Goal: Navigation & Orientation: Find specific page/section

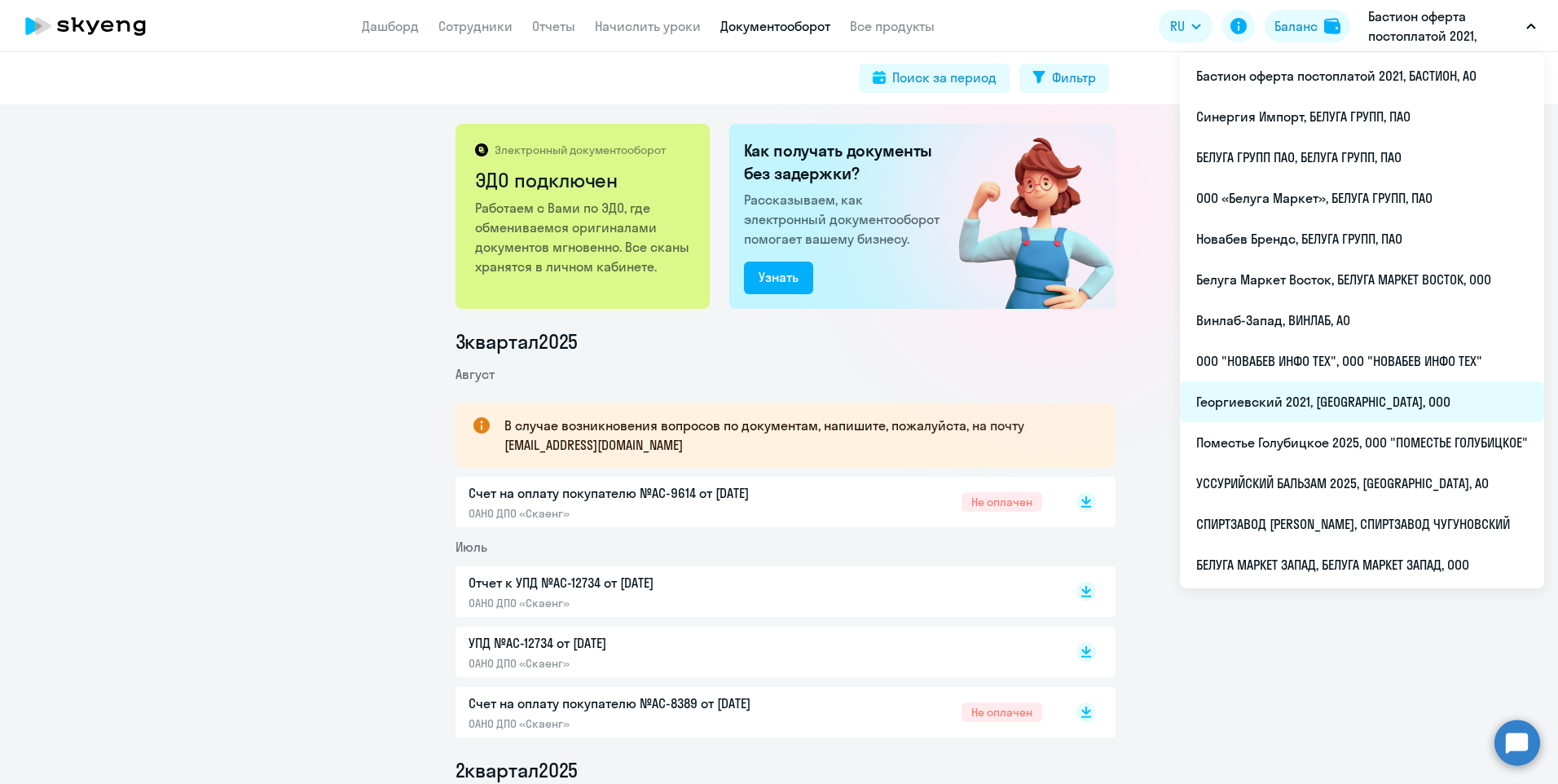
click at [1338, 409] on li "Георгиевский 2021, [GEOGRAPHIC_DATA], ООО" at bounding box center [1362, 402] width 364 height 41
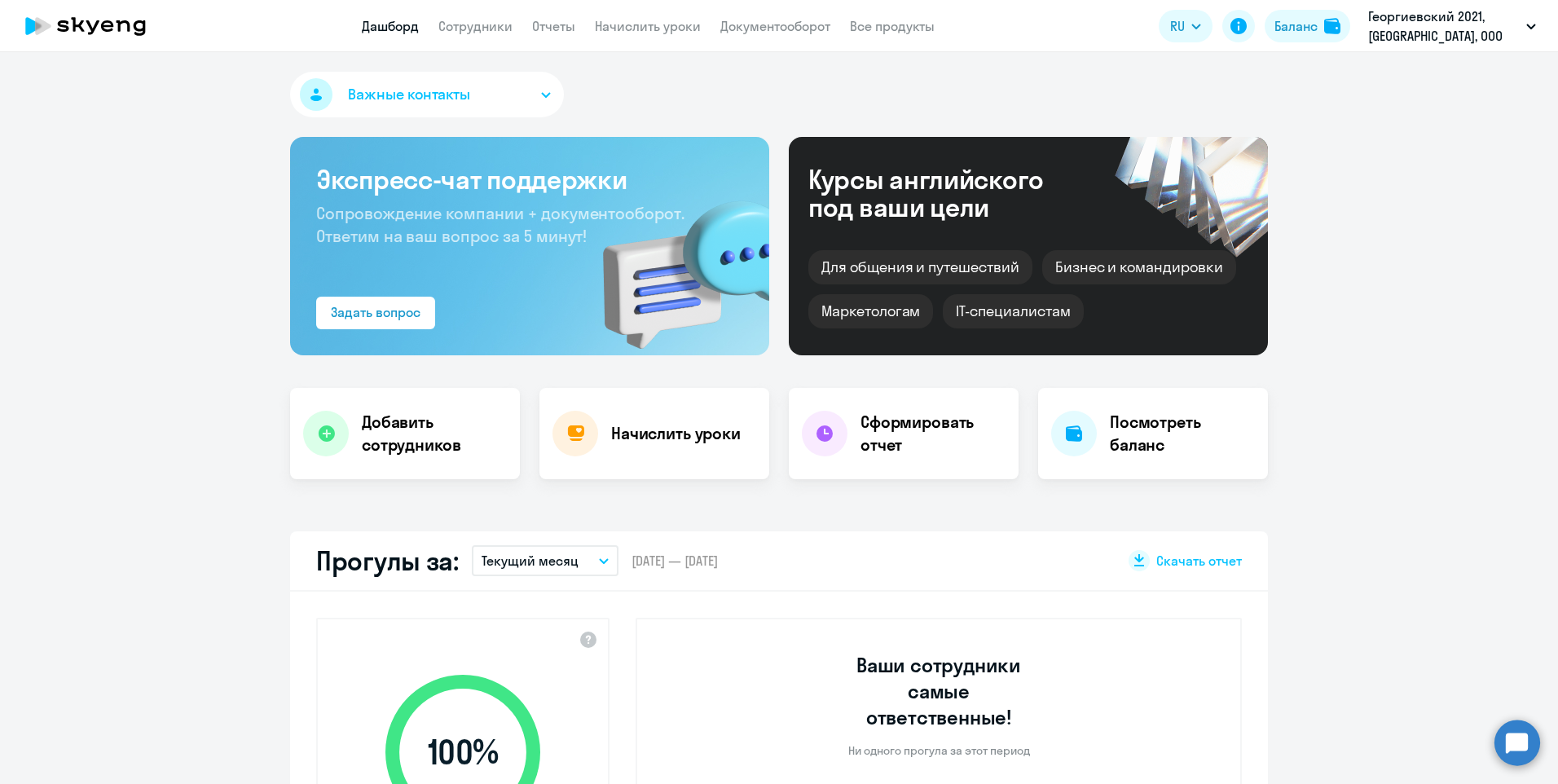
click at [815, 36] on app-header "Дашборд Сотрудники Отчеты Начислить уроки Документооборот Все продукты Дашборд …" at bounding box center [779, 26] width 1558 height 53
click at [809, 33] on link "Документооборот" at bounding box center [775, 26] width 110 height 17
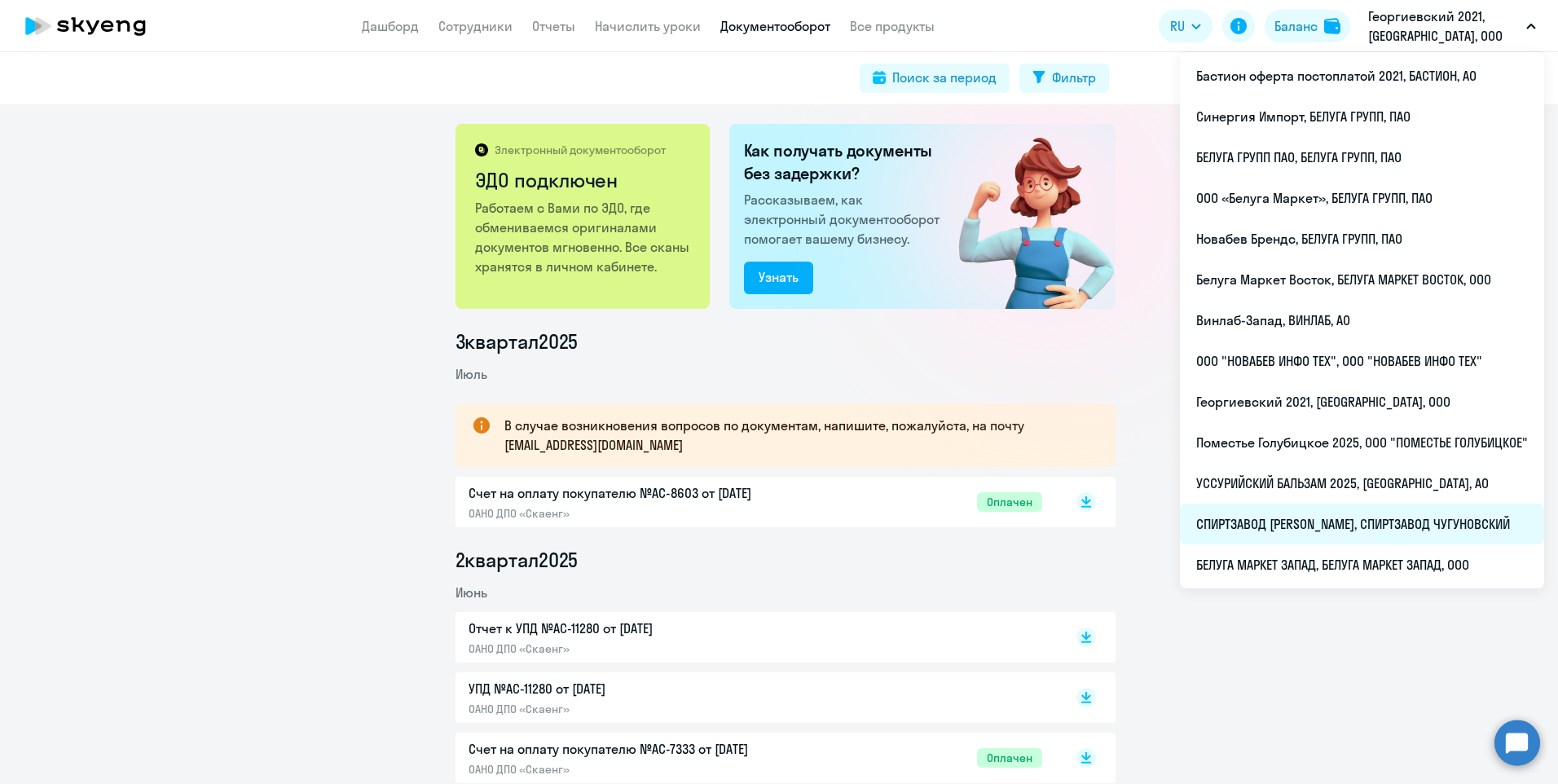
click at [1317, 518] on li "СПИРТЗАВОД [PERSON_NAME], СПИРТЗАВОД ЧУГУНОВСКИЙ" at bounding box center [1362, 524] width 364 height 41
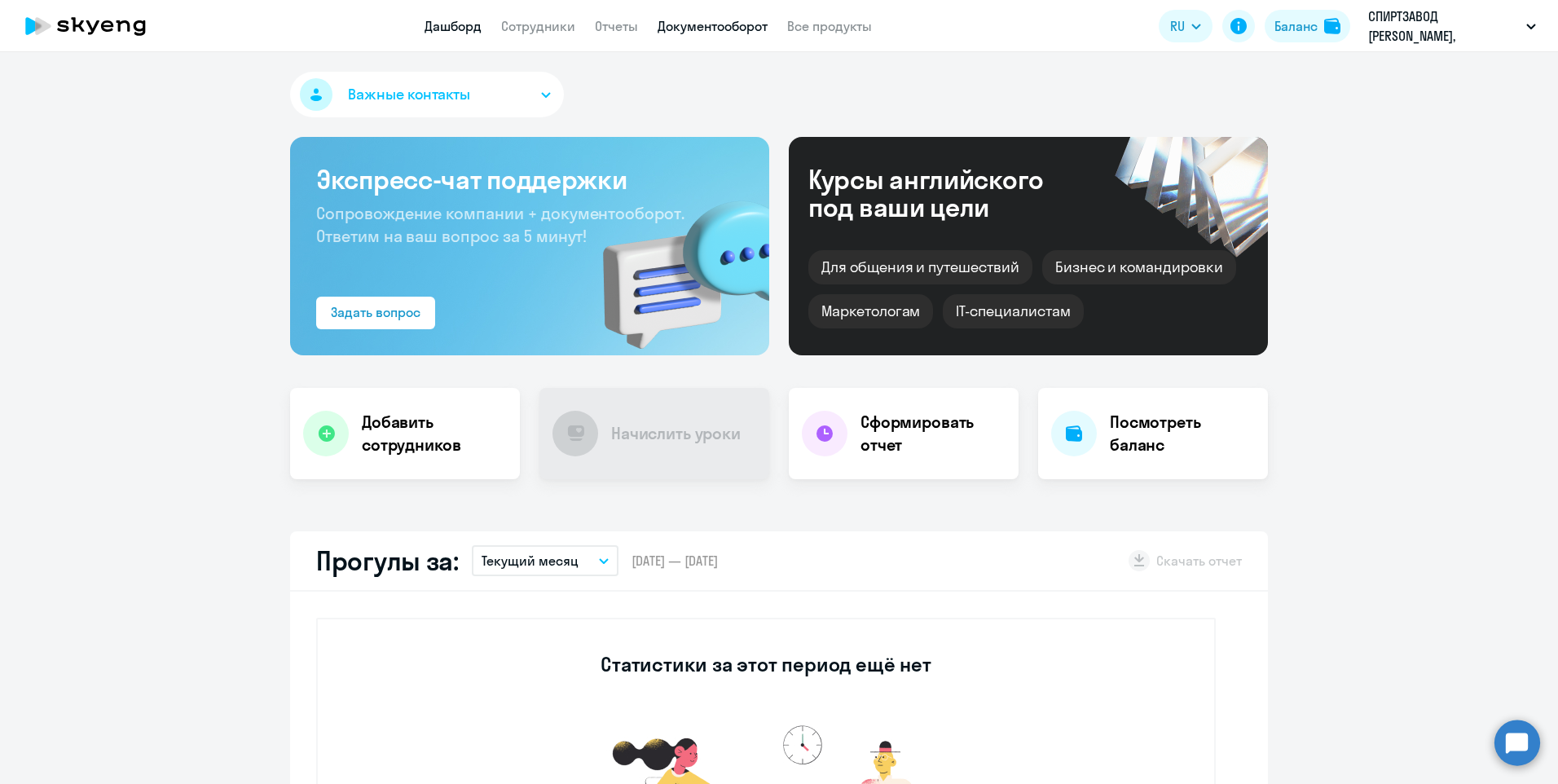
click at [686, 25] on link "Документооборот" at bounding box center [712, 26] width 110 height 17
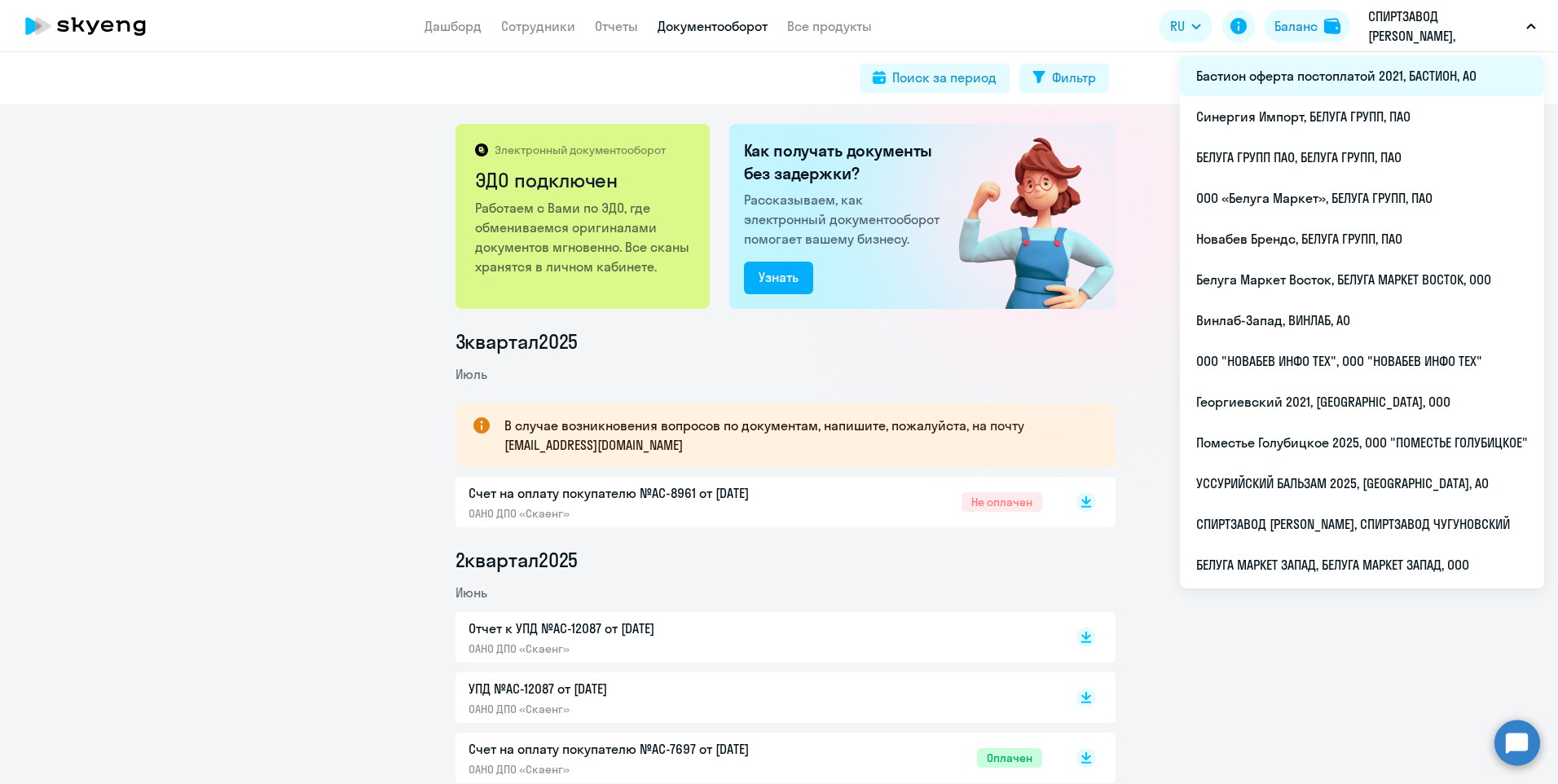
click at [1353, 88] on li "Бастион оферта постоплатой 2021, БАСТИОН, АО" at bounding box center [1362, 76] width 364 height 41
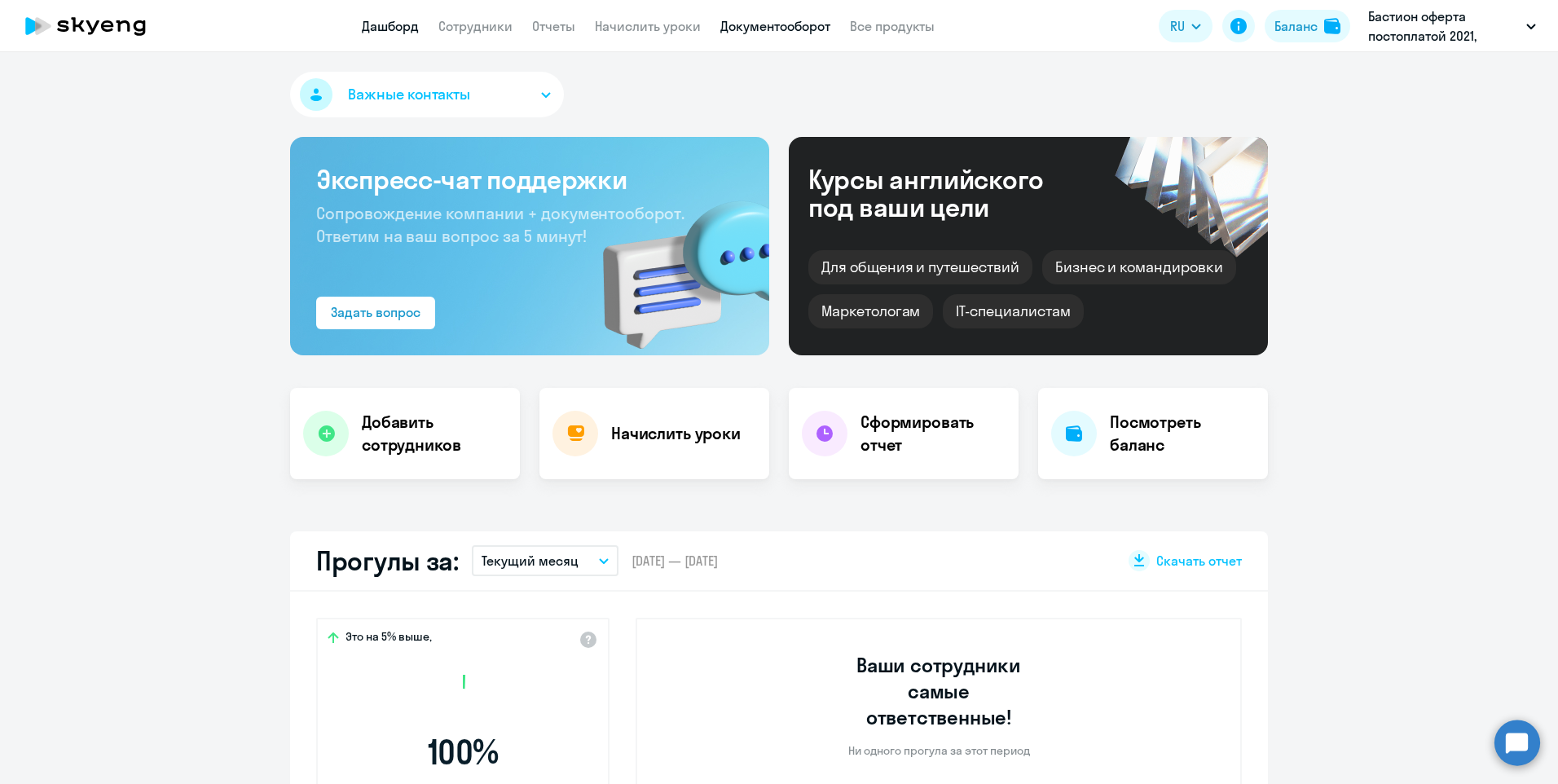
click at [829, 29] on link "Документооборот" at bounding box center [775, 26] width 110 height 17
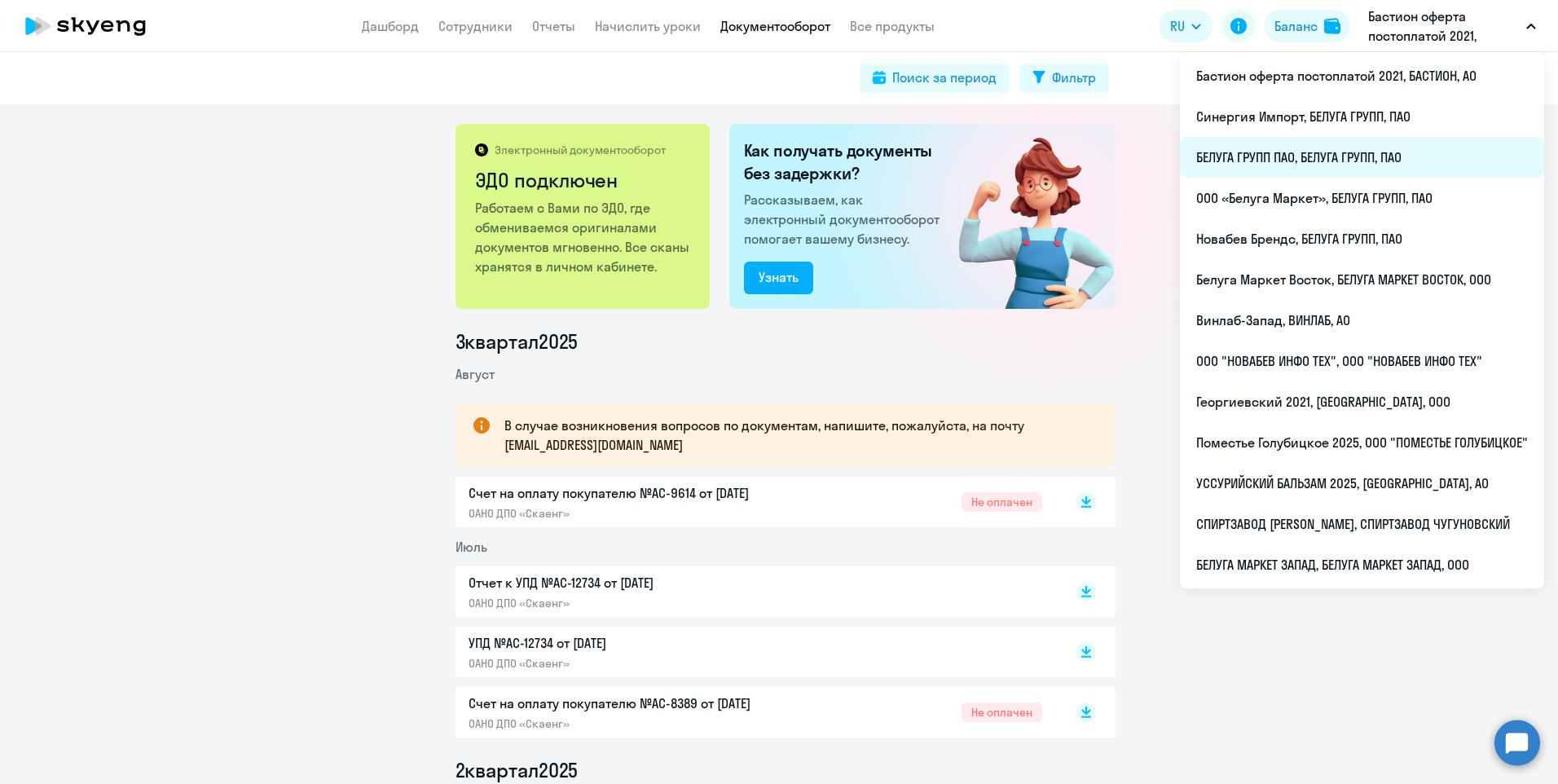
click at [1283, 152] on li "БЕЛУГА ГРУПП ПАО, БЕЛУГА ГРУПП, ПАО" at bounding box center [1362, 158] width 364 height 41
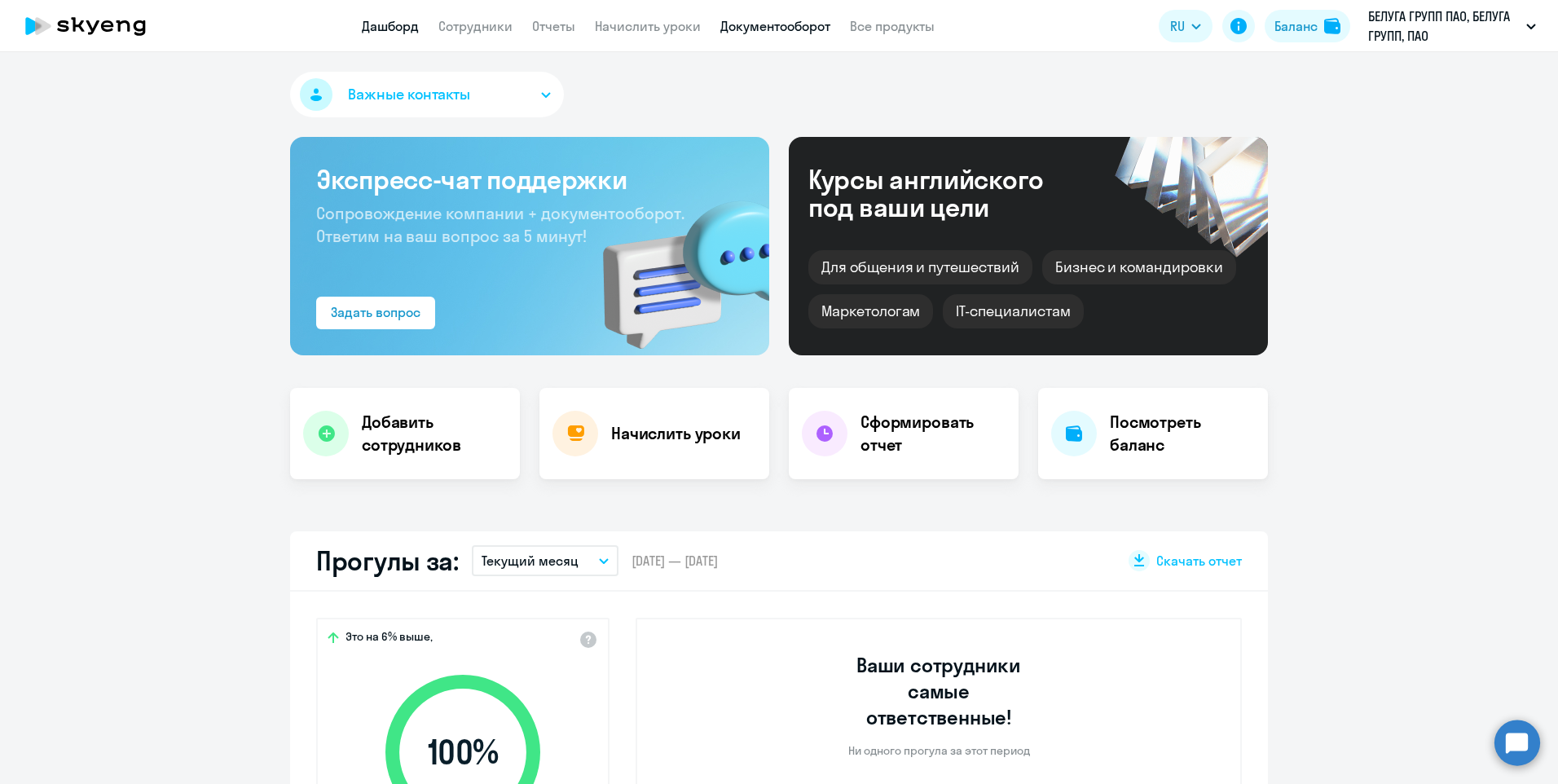
click at [782, 27] on link "Документооборот" at bounding box center [775, 26] width 110 height 17
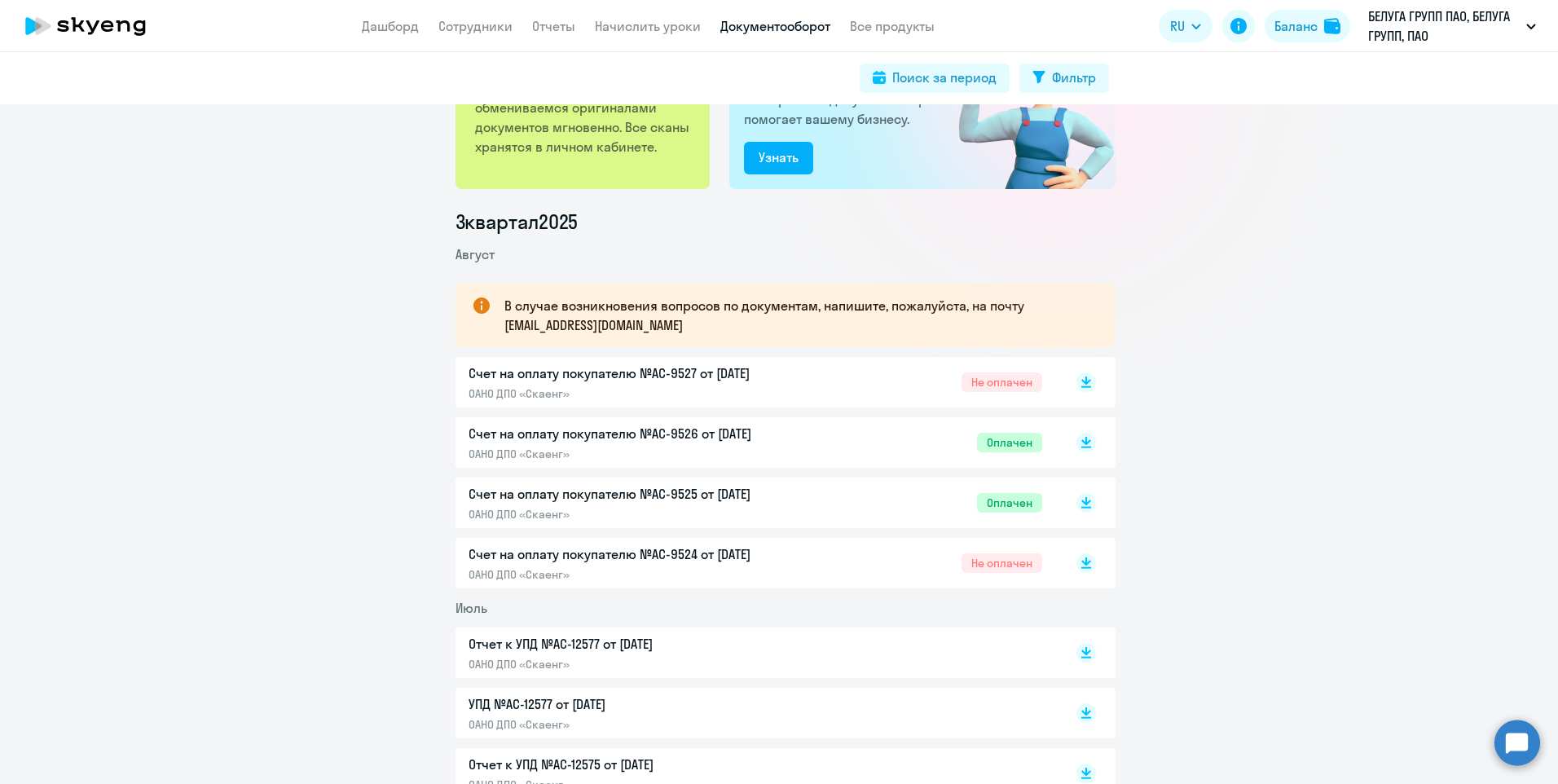
scroll to position [244, 0]
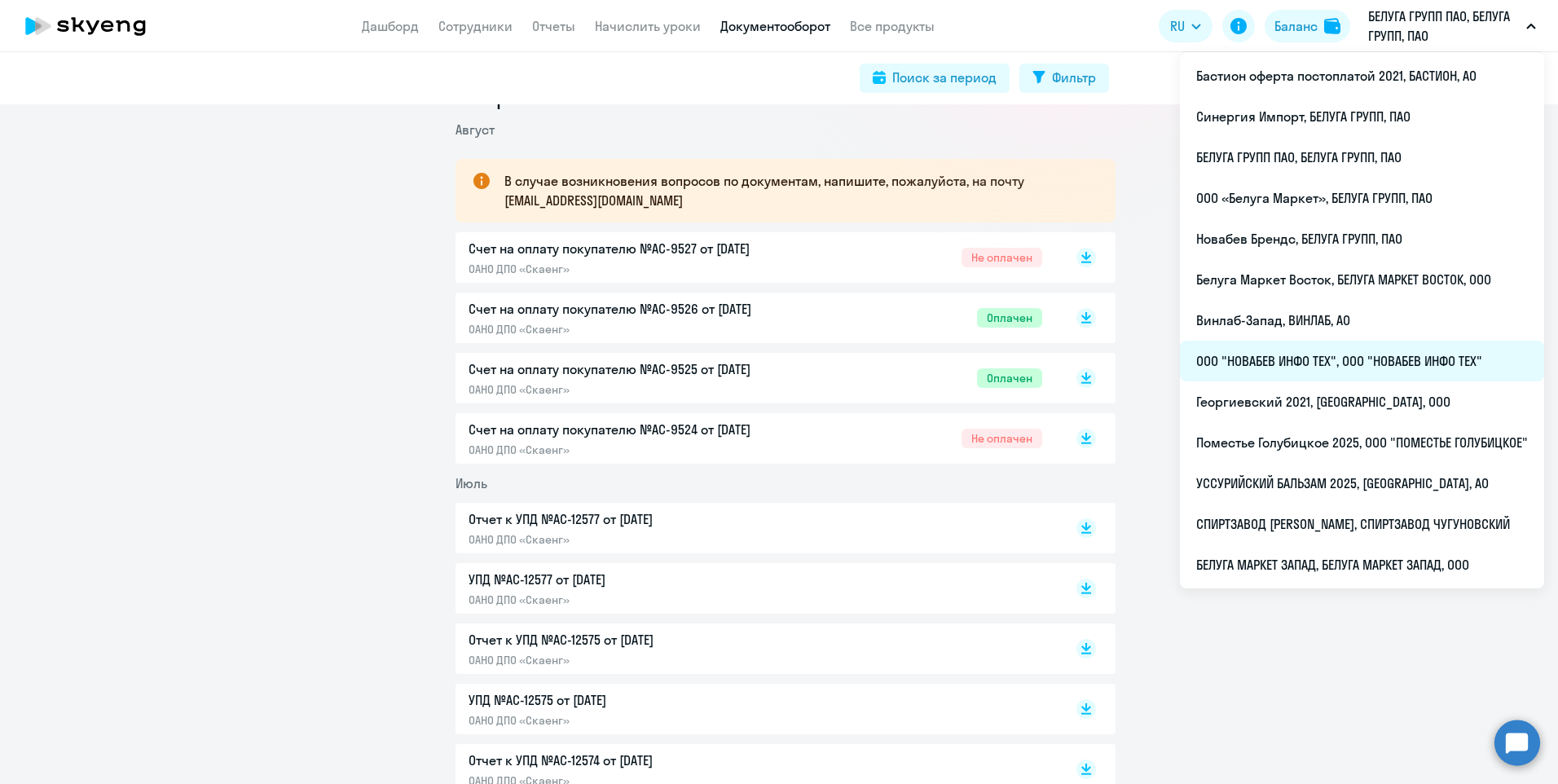
click at [1352, 366] on li "ООО "НОВАБЕВ ИНФО ТЕХ", ООО "НОВАБЕВ ИНФО ТЕХ"" at bounding box center [1362, 361] width 364 height 41
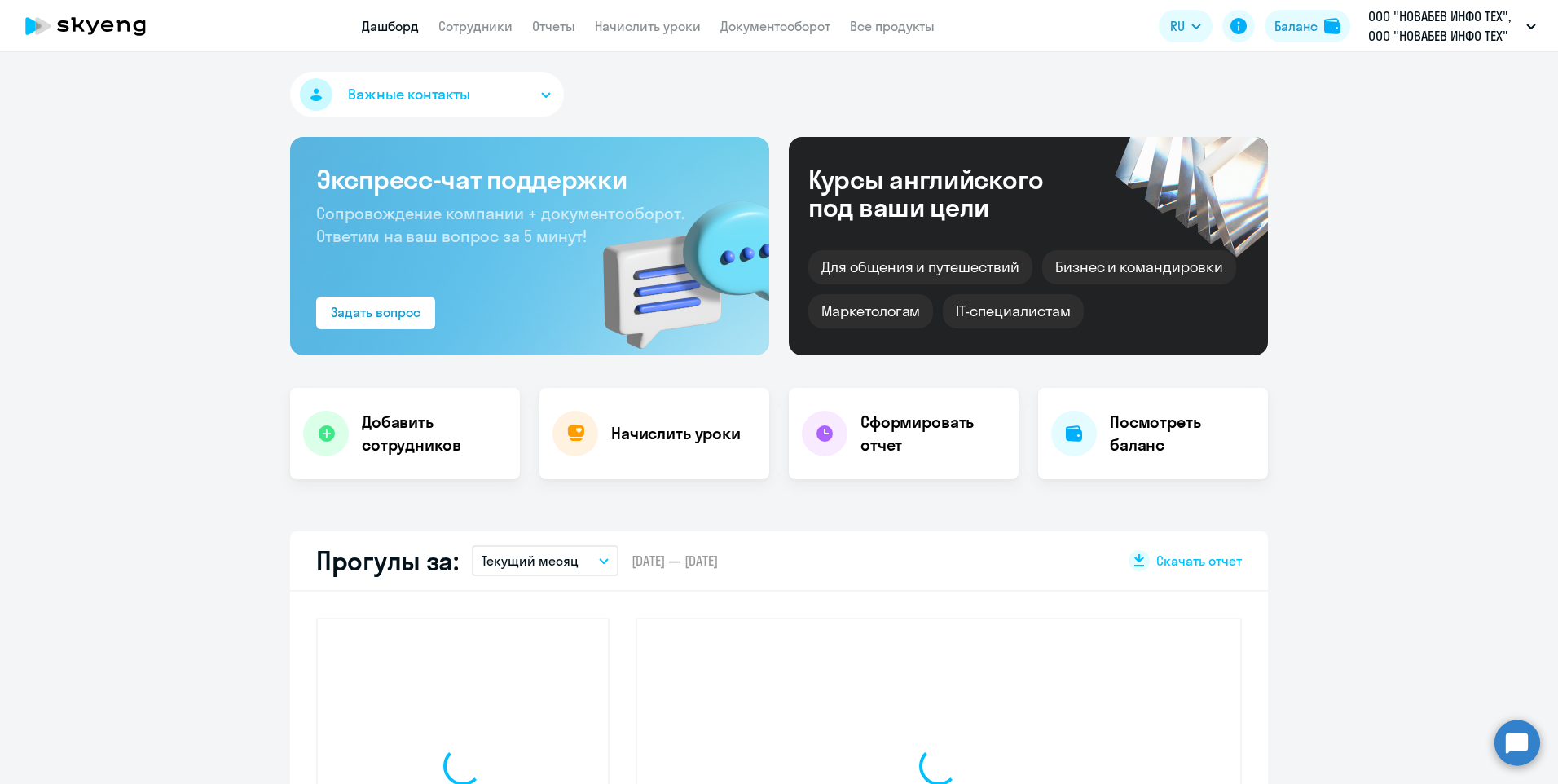
select select "30"
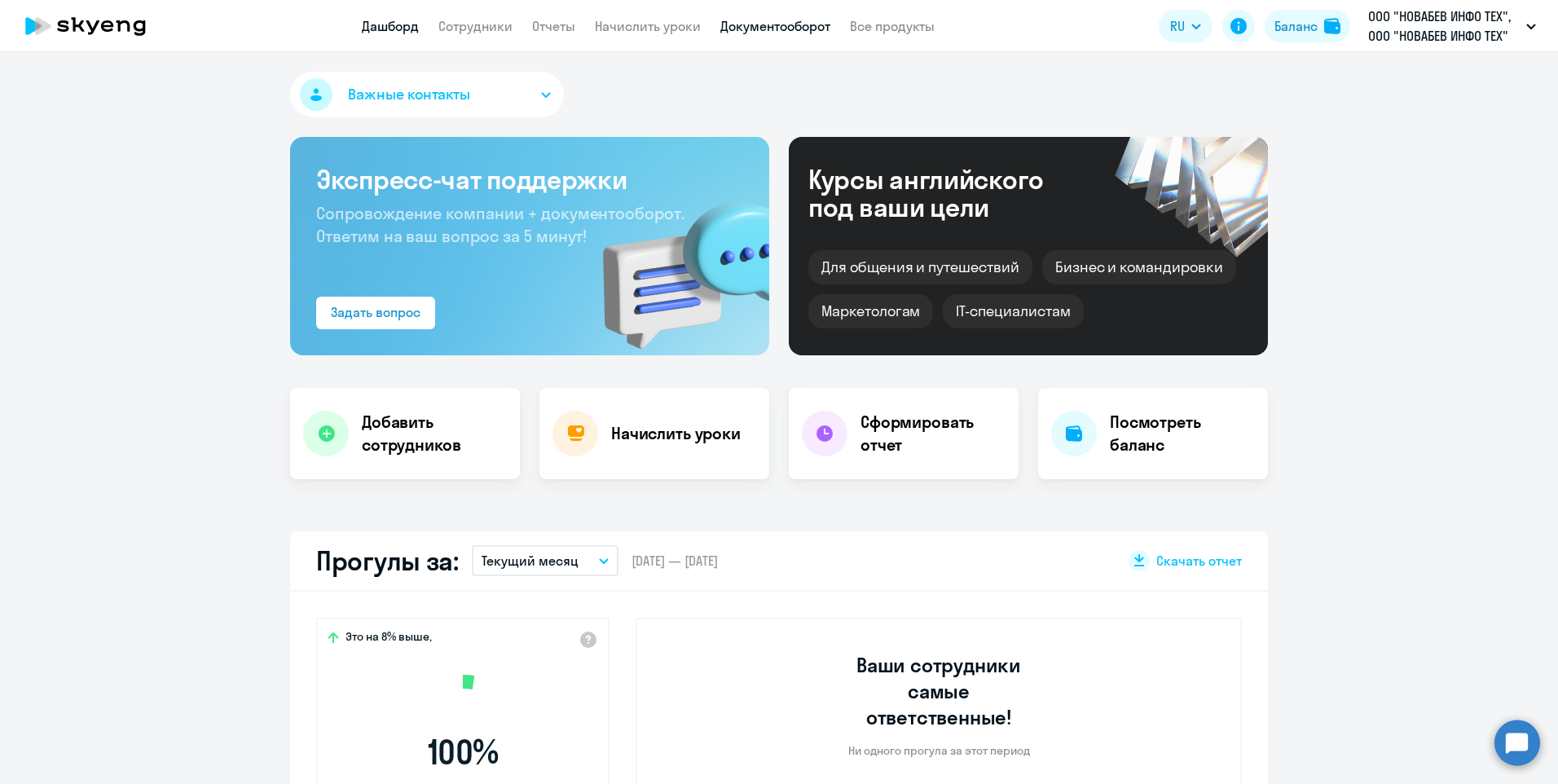
click at [769, 20] on link "Документооборот" at bounding box center [775, 26] width 110 height 17
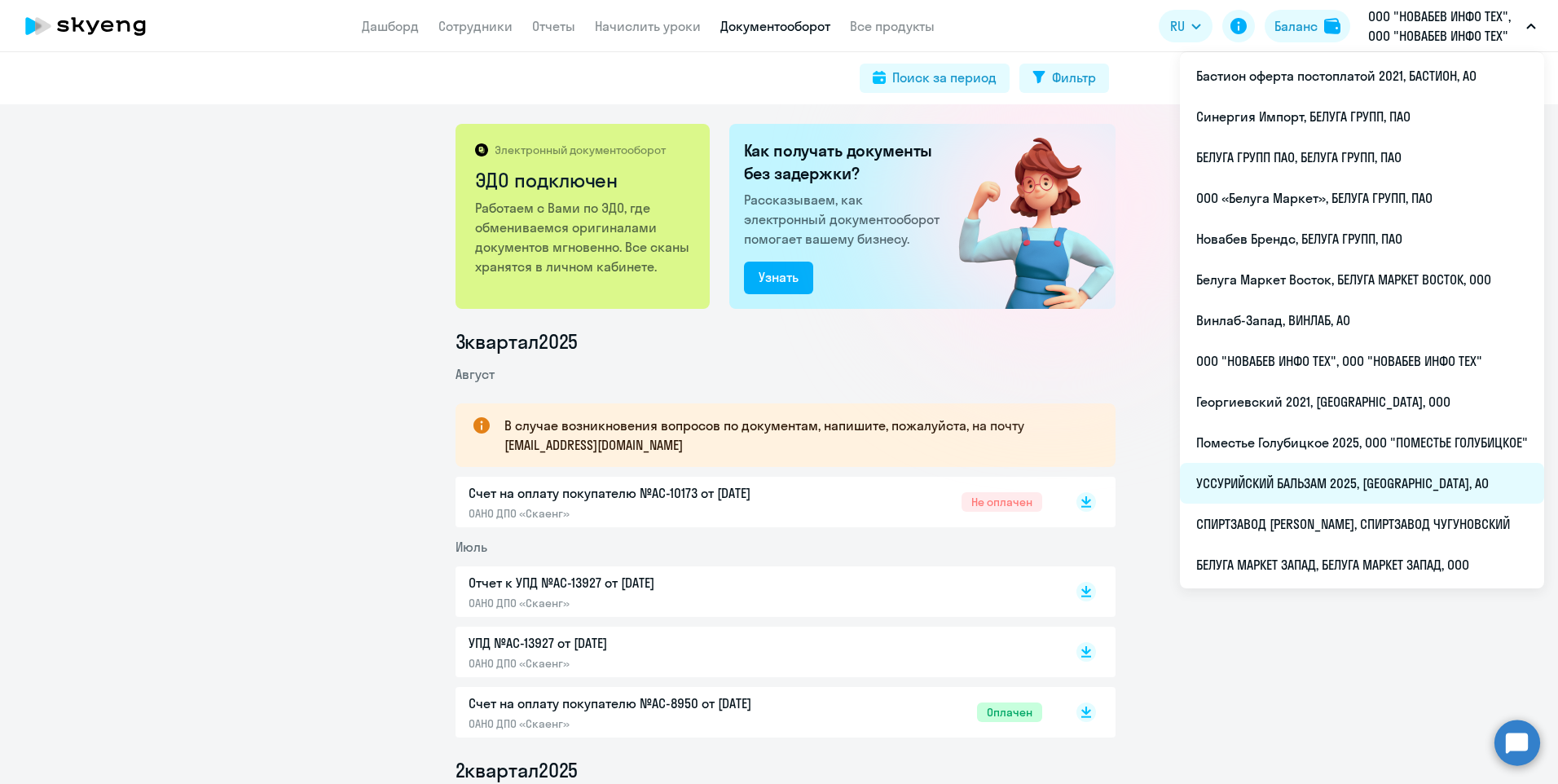
click at [1416, 486] on li "УССУРИЙСКИЙ БАЛЬЗАМ 2025, [GEOGRAPHIC_DATA], АО" at bounding box center [1362, 483] width 364 height 41
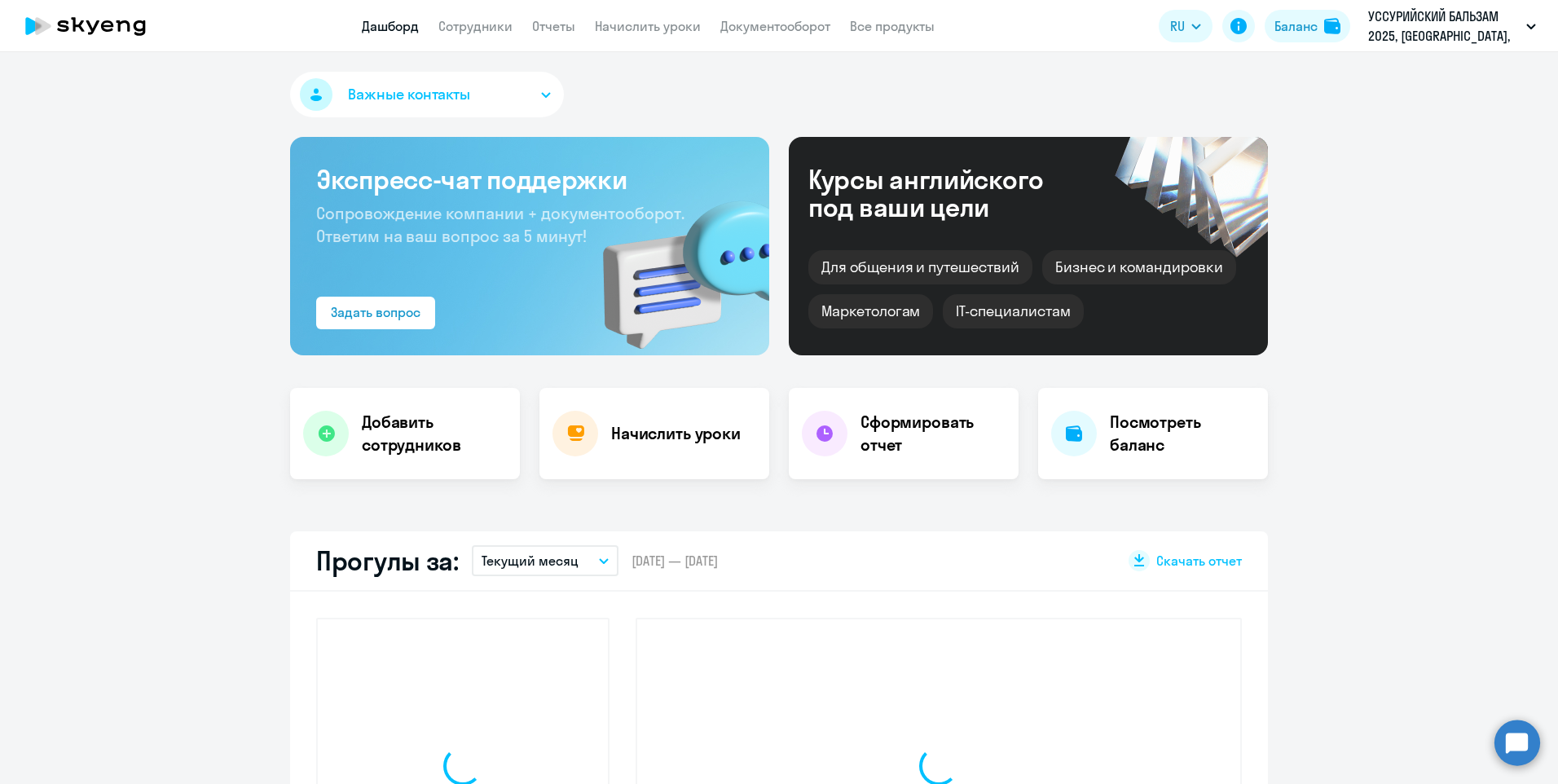
select select "30"
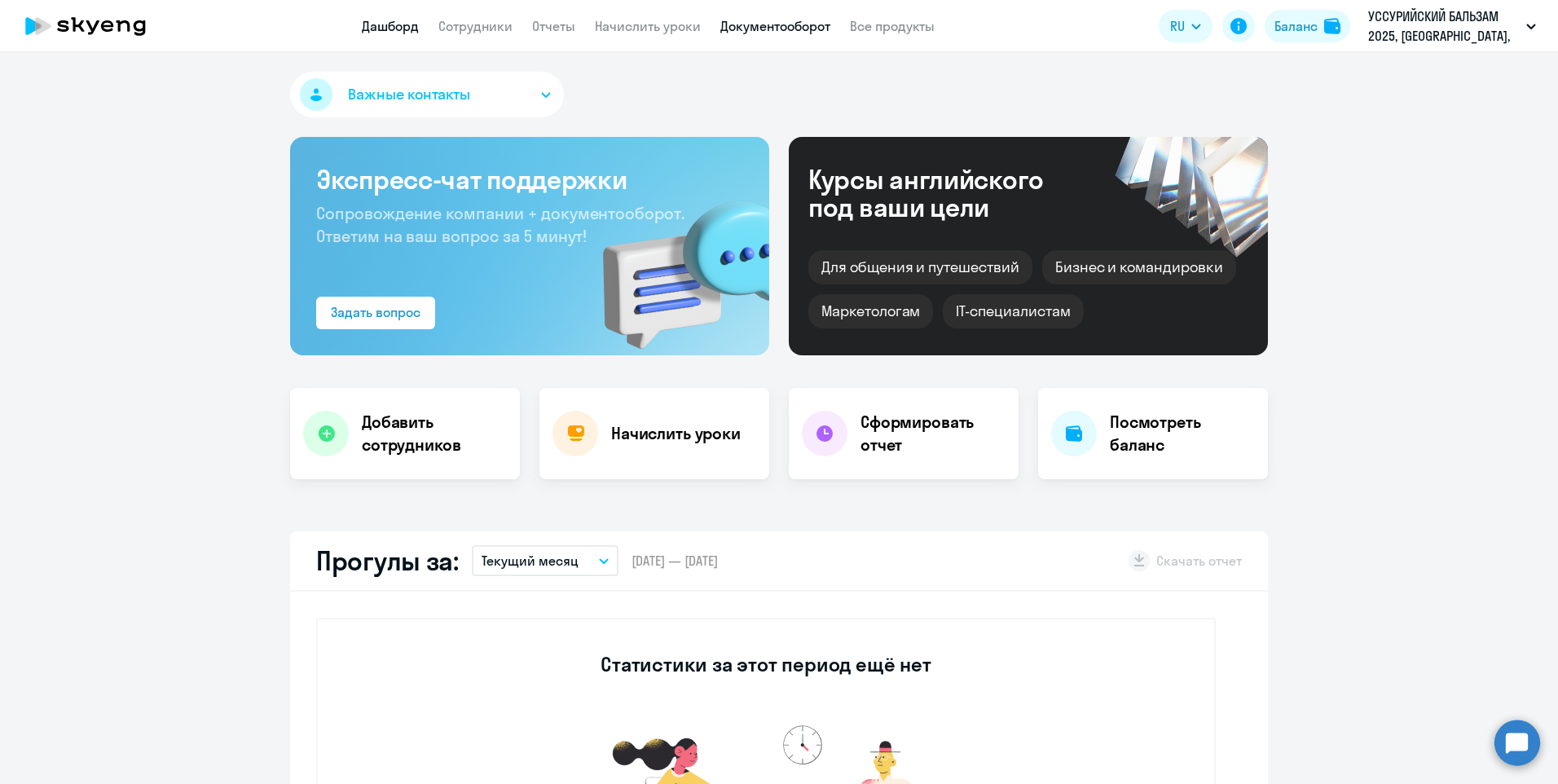
click at [757, 26] on link "Документооборот" at bounding box center [775, 26] width 110 height 17
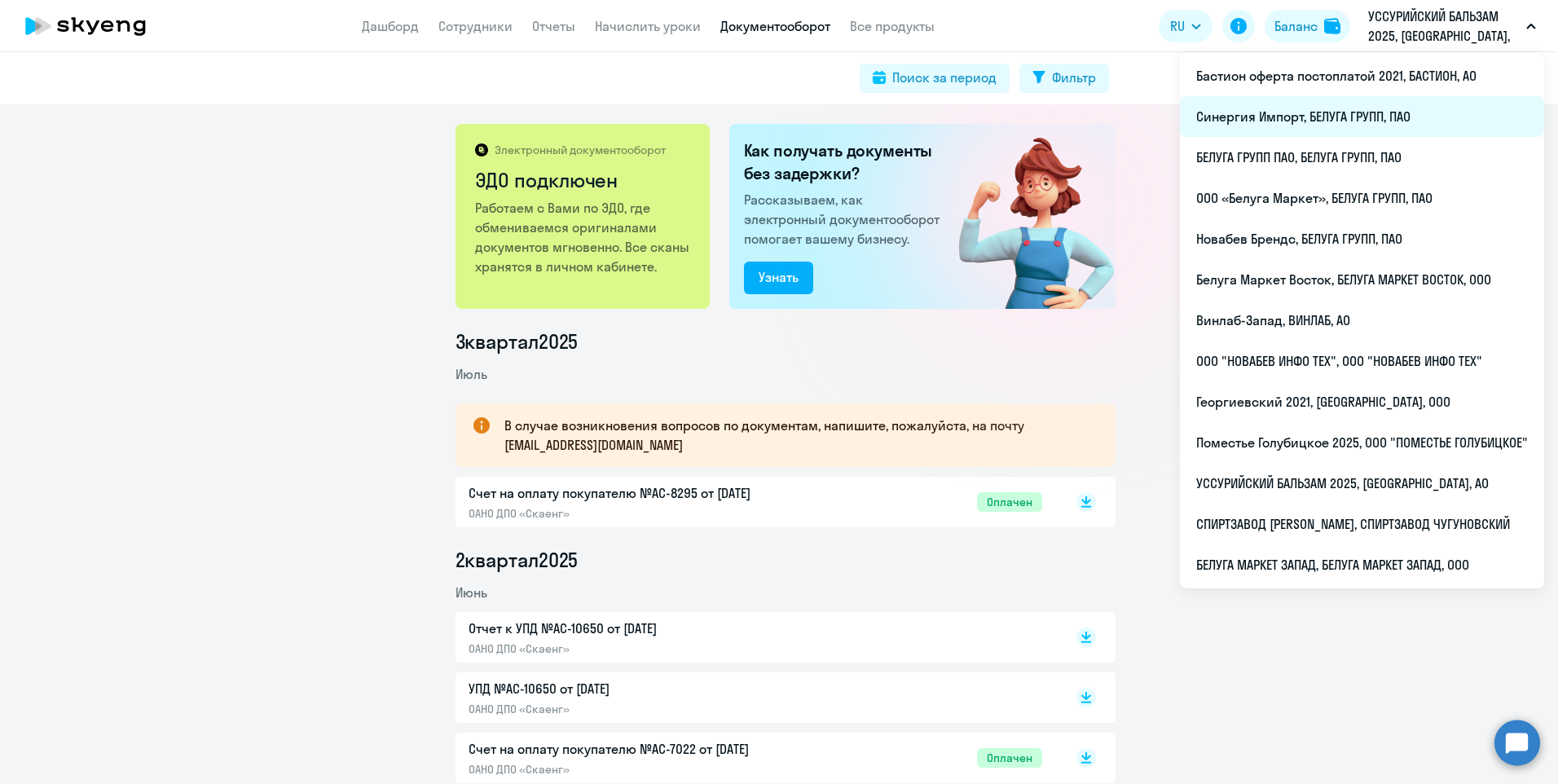
click at [1323, 125] on li "Синергия Импорт, БЕЛУГА ГРУПП, ПАО" at bounding box center [1362, 116] width 364 height 41
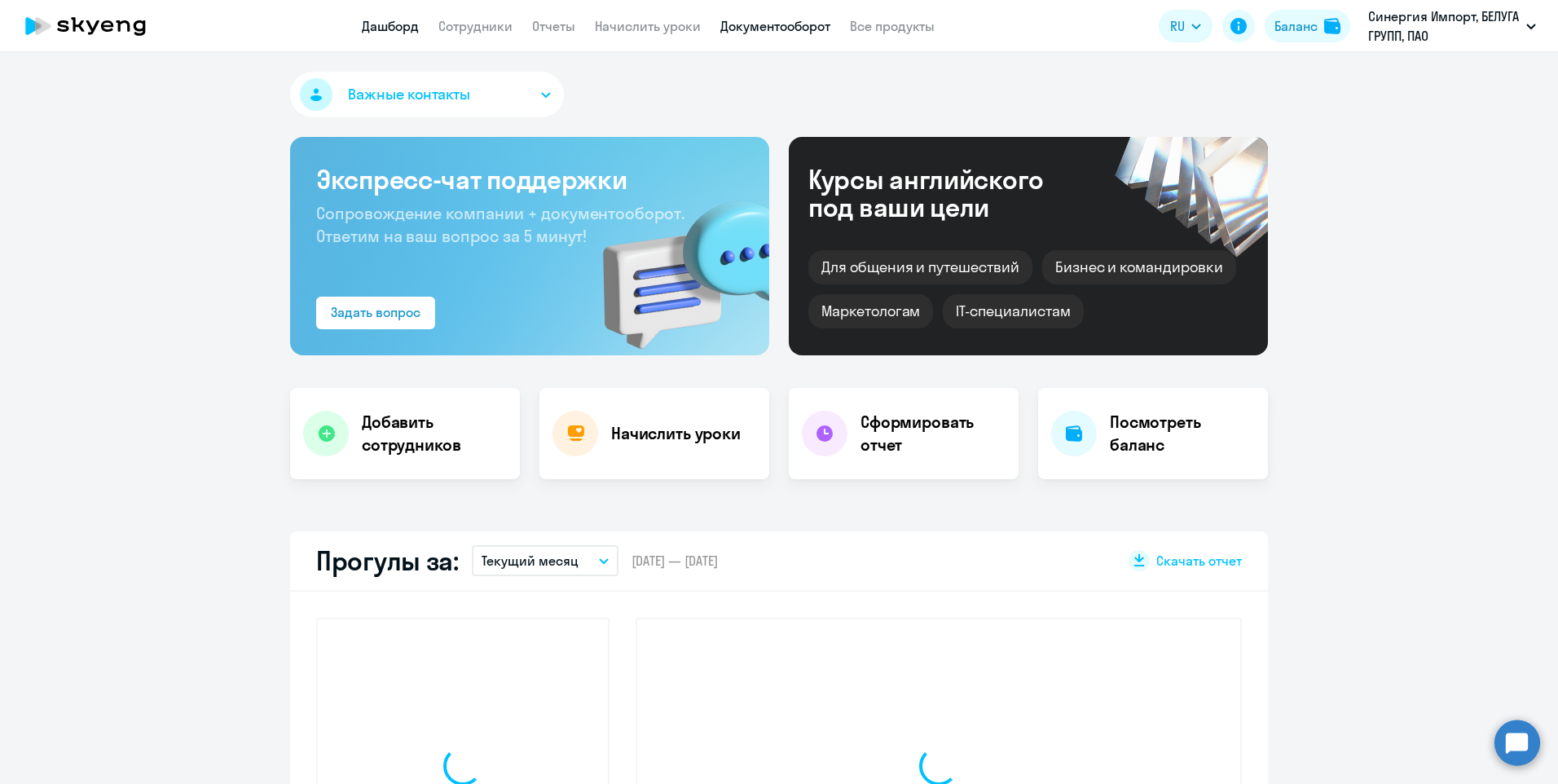
click at [796, 22] on link "Документооборот" at bounding box center [775, 26] width 110 height 17
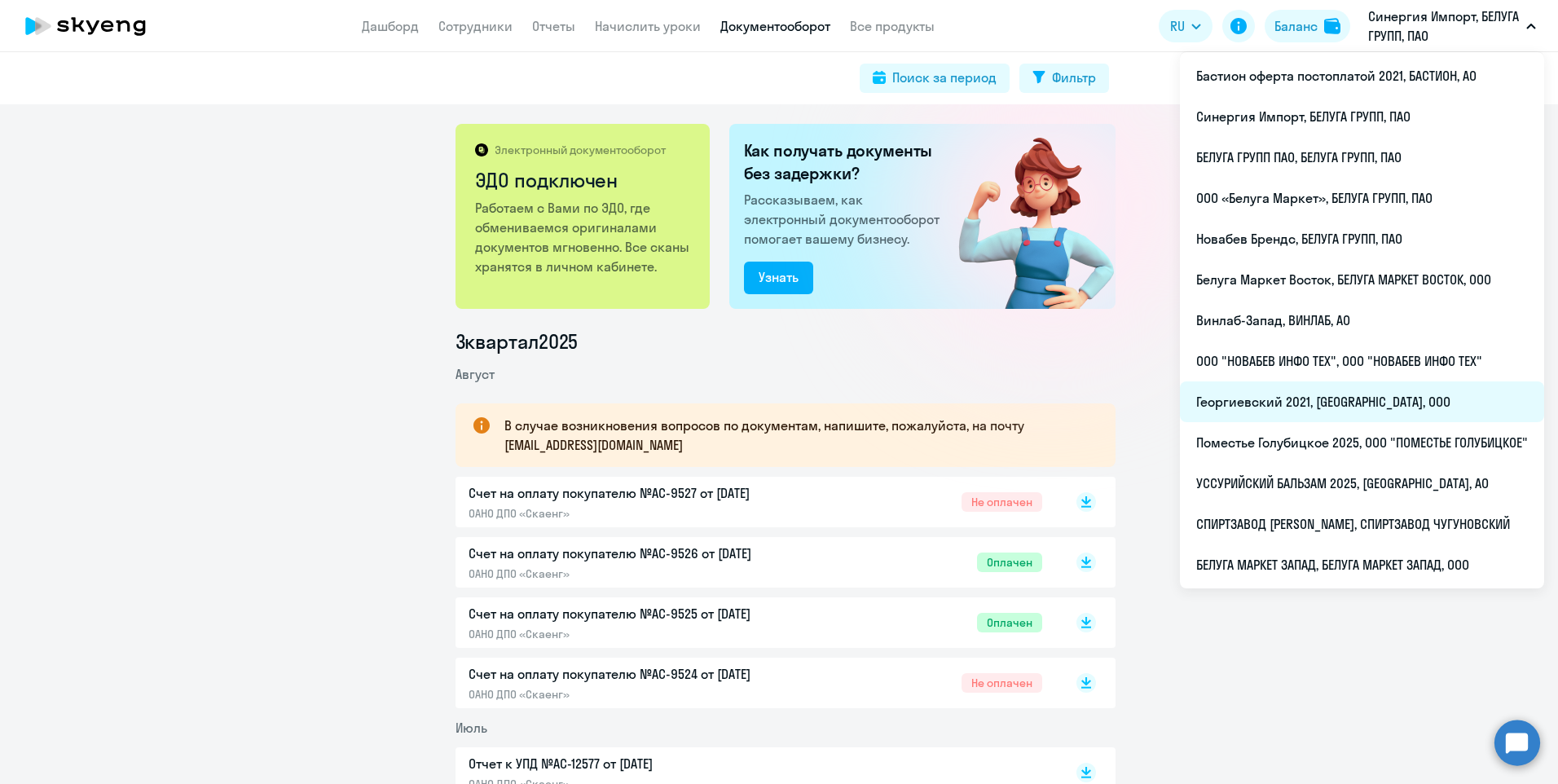
click at [1376, 395] on li "Георгиевский 2021, [GEOGRAPHIC_DATA], ООО" at bounding box center [1362, 402] width 364 height 41
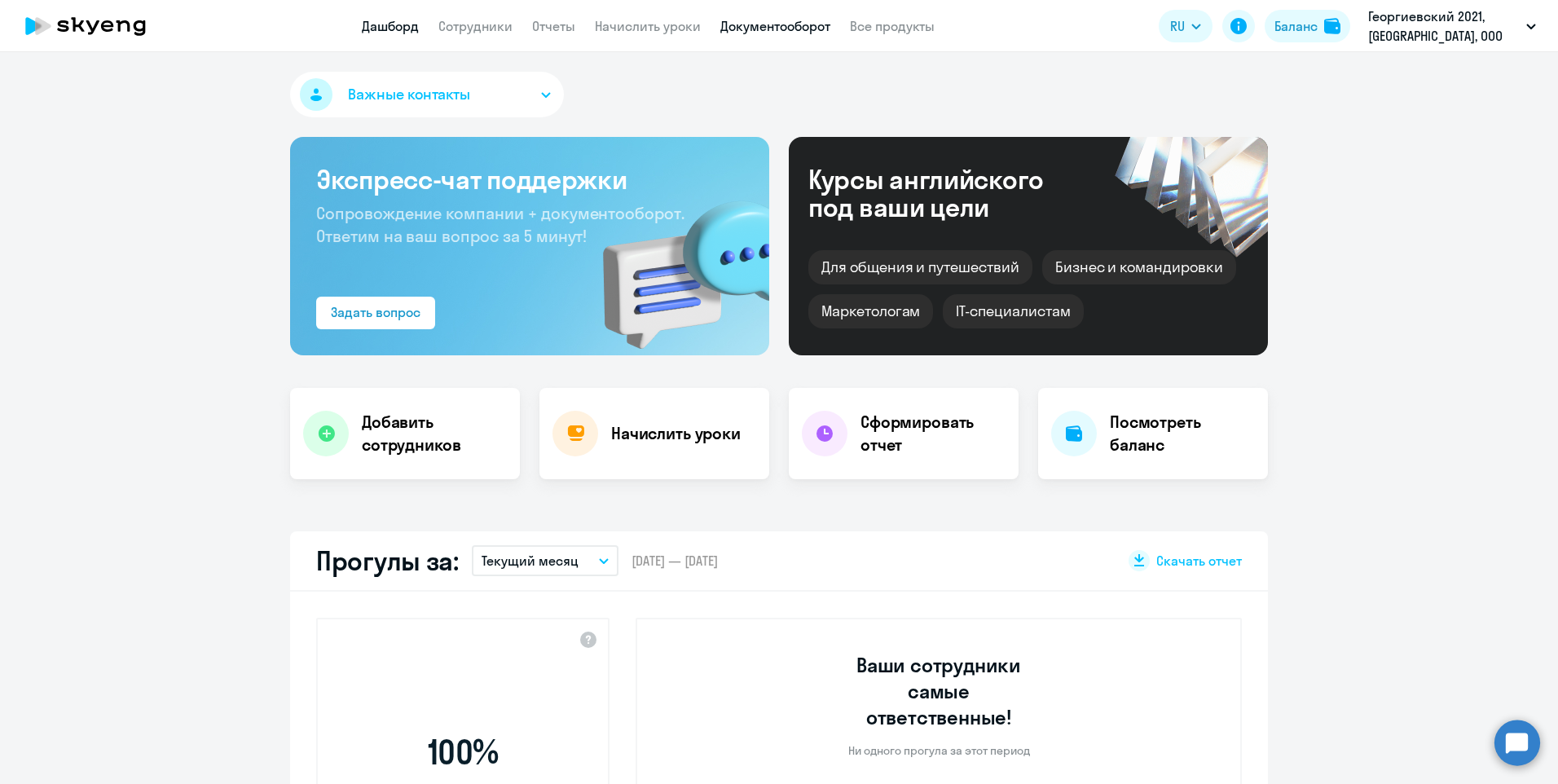
click at [748, 26] on link "Документооборот" at bounding box center [775, 26] width 110 height 17
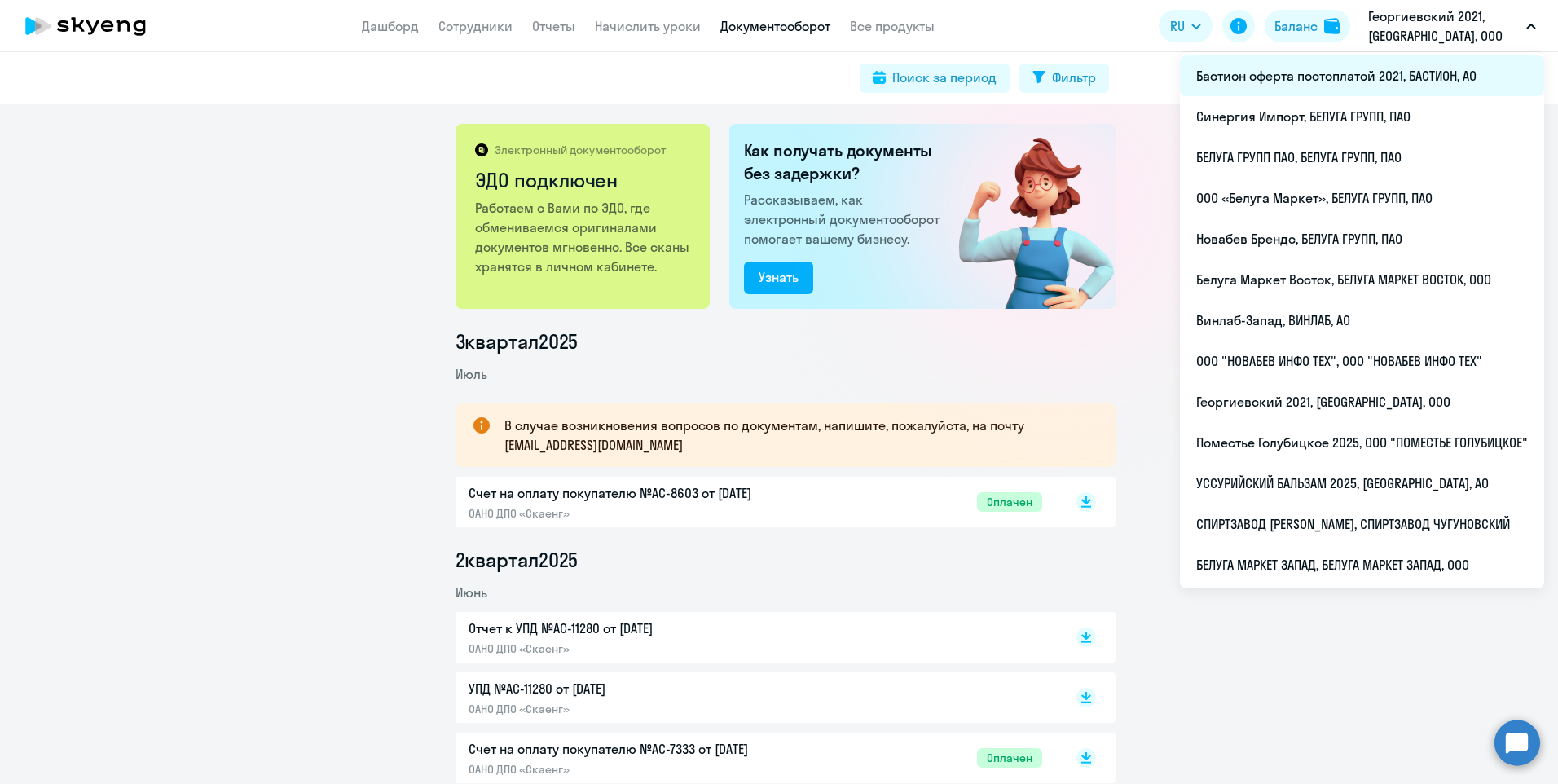
click at [1414, 74] on li "Бастион оферта постоплатой 2021, БАСТИОН, АО" at bounding box center [1362, 76] width 364 height 41
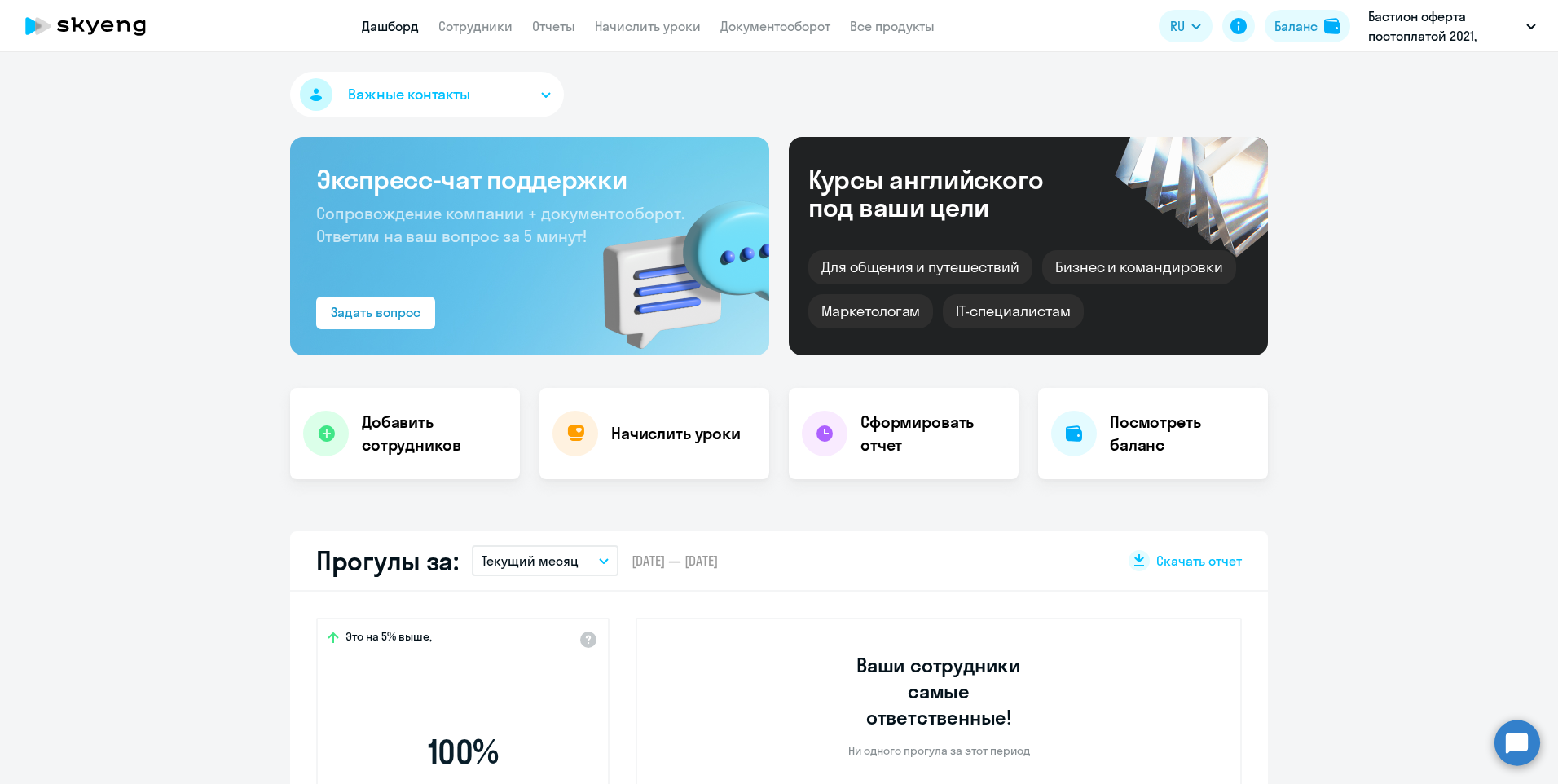
click at [779, 10] on app-header "Дашборд Сотрудники Отчеты Начислить уроки Документооборот Все продукты Дашборд …" at bounding box center [779, 26] width 1558 height 53
click at [780, 24] on link "Документооборот" at bounding box center [775, 26] width 110 height 17
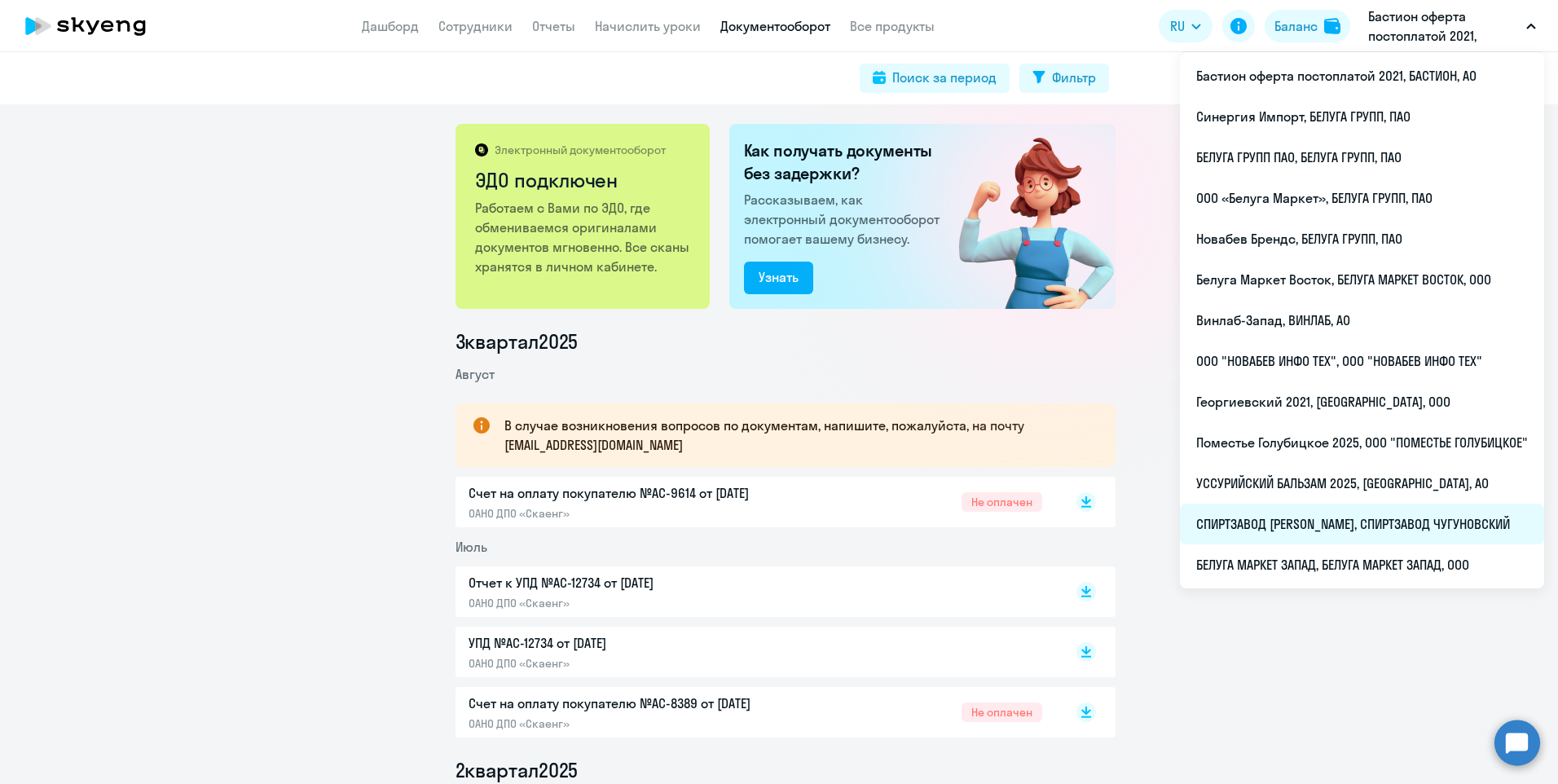
click at [1330, 513] on li "СПИРТЗАВОД [PERSON_NAME], СПИРТЗАВОД ЧУГУНОВСКИЙ" at bounding box center [1362, 524] width 364 height 41
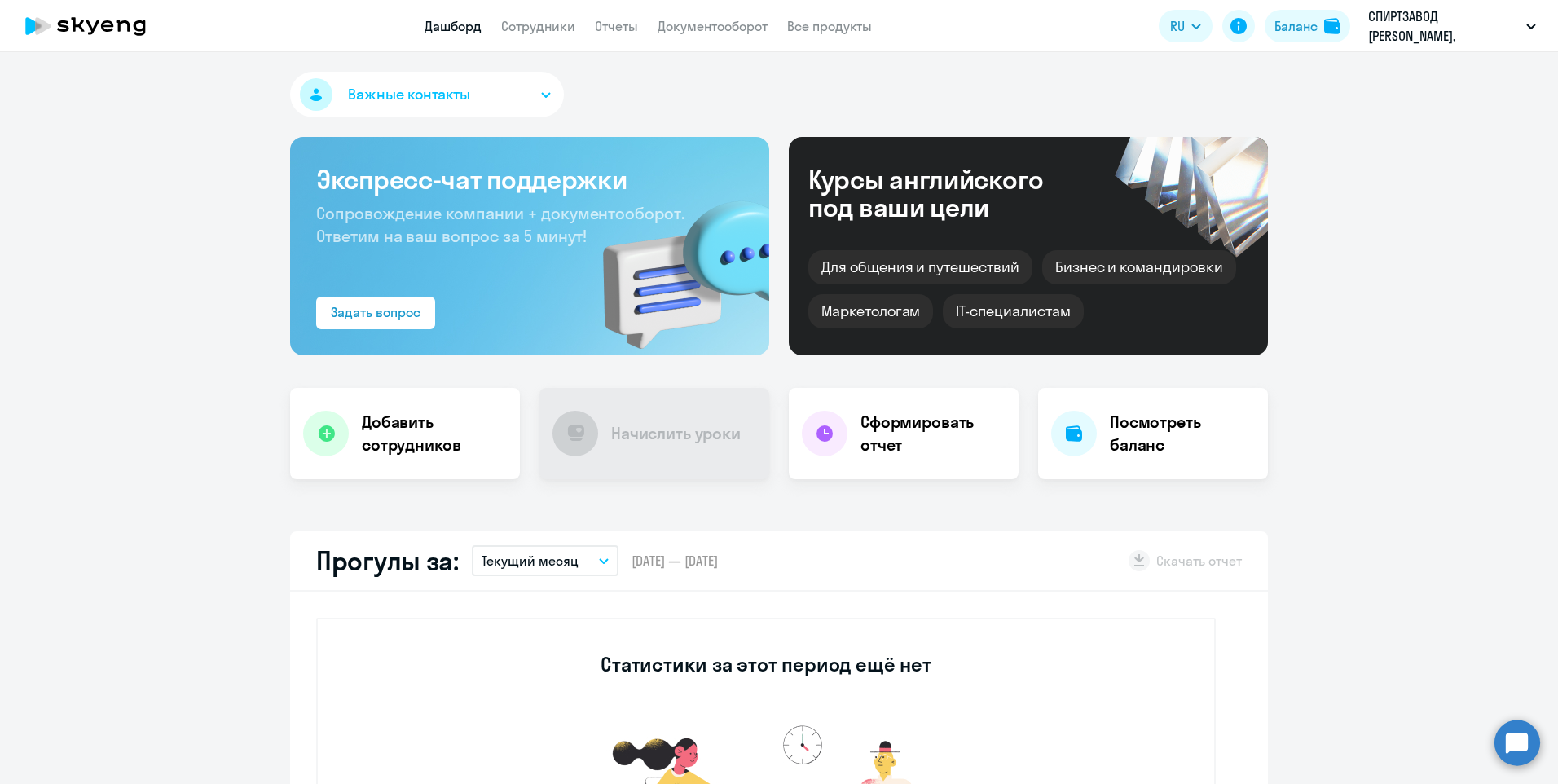
click at [724, 6] on app-header "Дашборд Сотрудники Отчеты Документооборот Все продукты Дашборд Сотрудники Отчет…" at bounding box center [779, 26] width 1558 height 53
click at [721, 26] on link "Документооборот" at bounding box center [712, 26] width 110 height 17
